Goal: Transaction & Acquisition: Purchase product/service

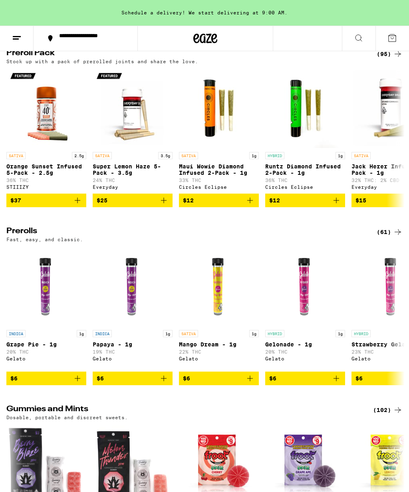
scroll to position [1543, 0]
